Goal: Find specific page/section: Find specific page/section

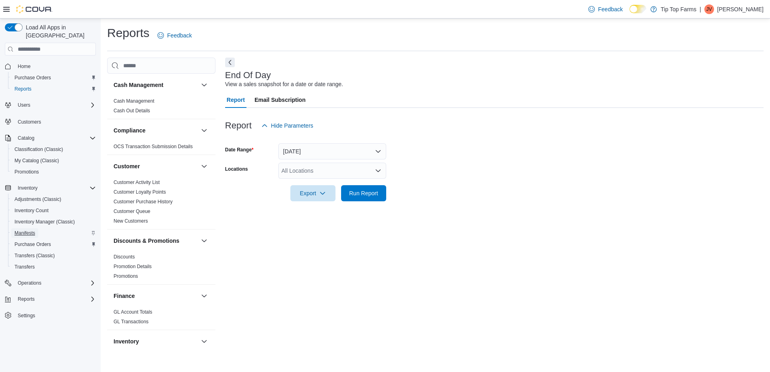
click at [32, 228] on span "Manifests" at bounding box center [24, 233] width 21 height 10
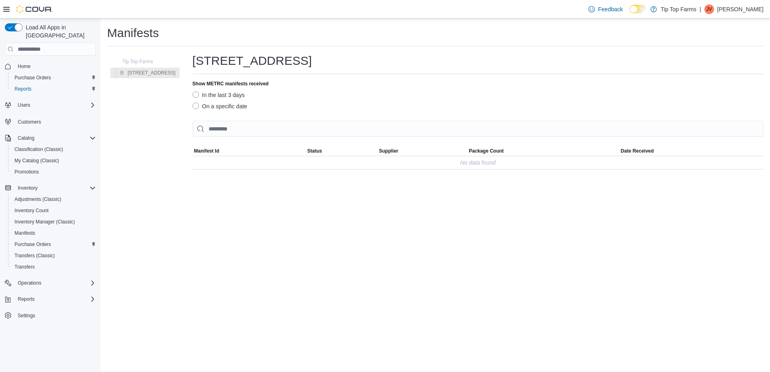
click at [713, 10] on div "JV" at bounding box center [709, 9] width 10 height 10
click at [714, 78] on span "Sign Out" at bounding box center [711, 79] width 22 height 8
